Goal: Transaction & Acquisition: Purchase product/service

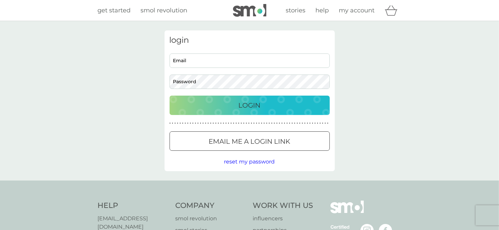
type input "julieg1705@gmail.com"
click at [249, 106] on p "Login" at bounding box center [250, 105] width 22 height 11
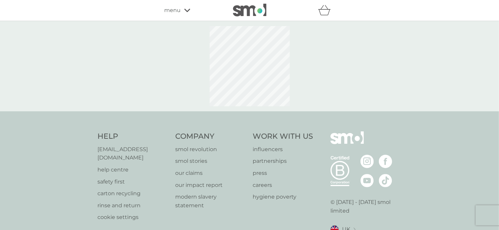
select select "42"
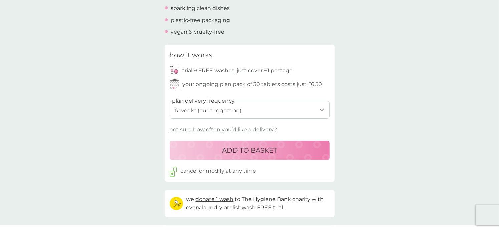
scroll to position [301, 0]
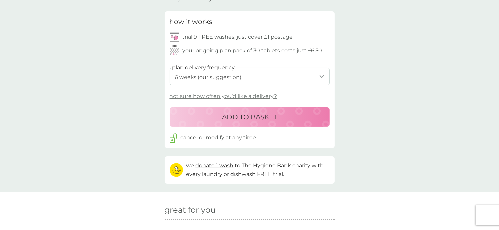
click at [248, 118] on p "ADD TO BASKET" at bounding box center [249, 117] width 55 height 11
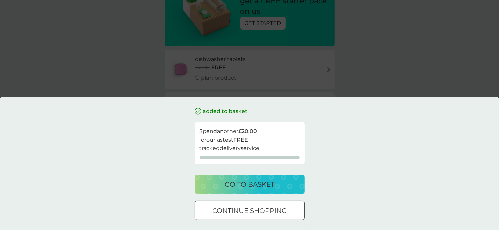
scroll to position [100, 0]
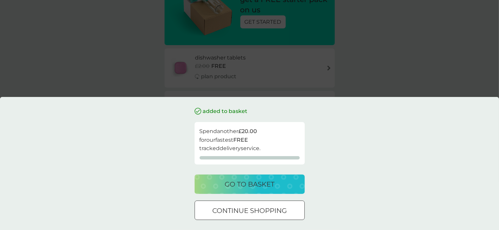
click at [238, 185] on p "go to basket" at bounding box center [250, 184] width 50 height 11
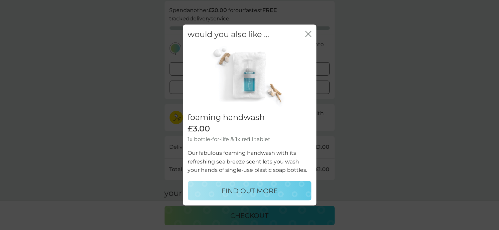
scroll to position [100, 0]
click at [253, 191] on p "FIND OUT MORE" at bounding box center [249, 190] width 56 height 11
select select "119"
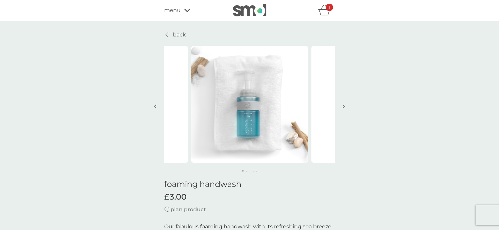
click at [328, 8] on div "1" at bounding box center [329, 7] width 7 height 7
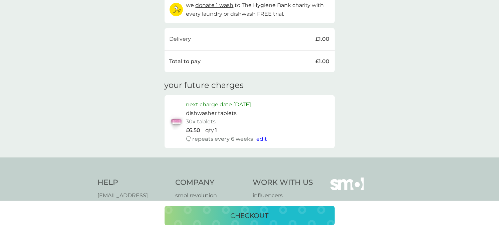
scroll to position [200, 0]
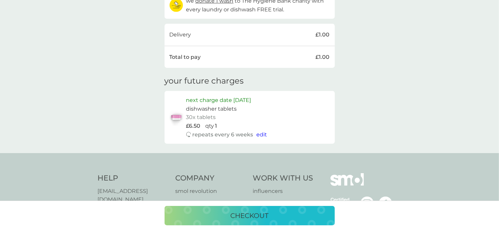
click at [257, 215] on p "checkout" at bounding box center [250, 215] width 38 height 11
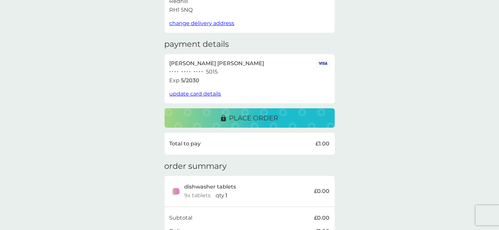
scroll to position [58, 0]
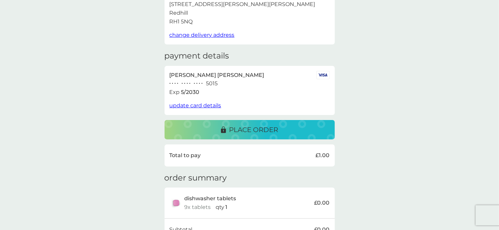
click at [244, 135] on button "place order" at bounding box center [250, 129] width 170 height 19
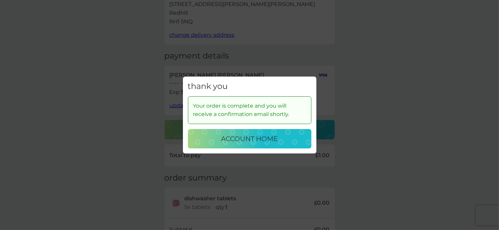
click at [243, 140] on p "account home" at bounding box center [249, 138] width 57 height 11
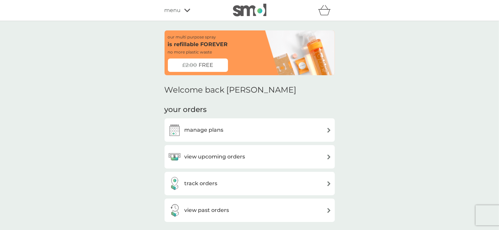
click at [199, 66] on span "FREE" at bounding box center [206, 65] width 15 height 9
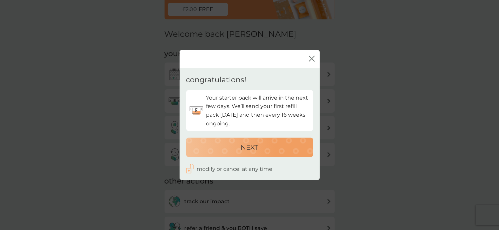
scroll to position [67, 0]
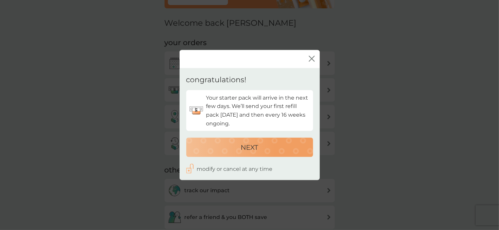
click at [251, 151] on p "NEXT" at bounding box center [249, 147] width 17 height 11
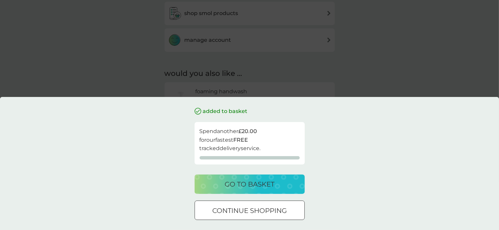
scroll to position [301, 0]
click at [251, 185] on p "go to basket" at bounding box center [250, 184] width 50 height 11
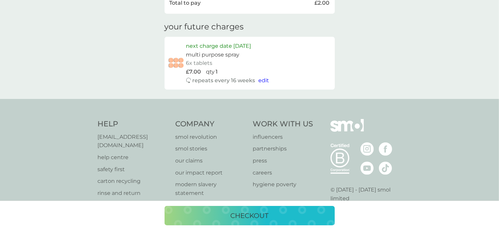
scroll to position [274, 0]
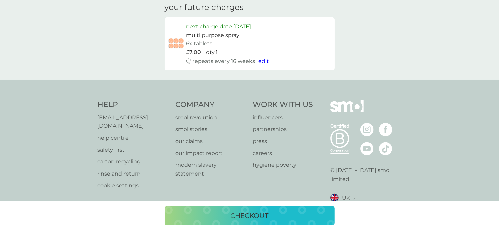
click at [238, 218] on p "checkout" at bounding box center [250, 215] width 38 height 11
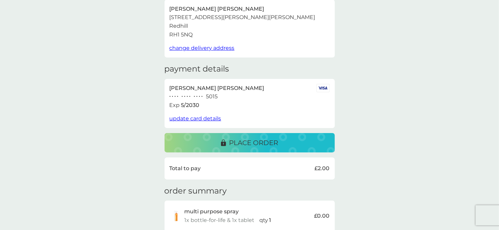
scroll to position [100, 0]
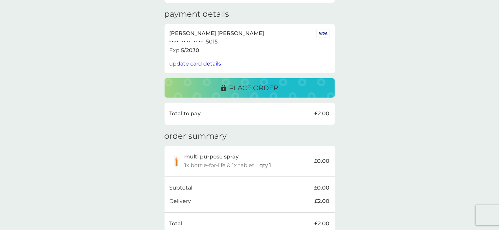
click at [253, 91] on p "place order" at bounding box center [253, 87] width 49 height 11
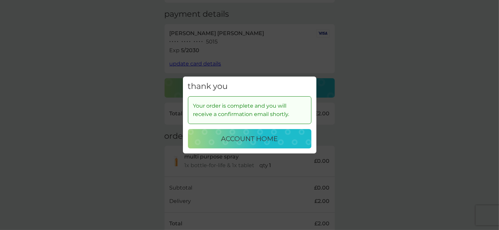
click at [246, 137] on p "account home" at bounding box center [249, 138] width 57 height 11
